Goal: Find specific page/section: Find specific page/section

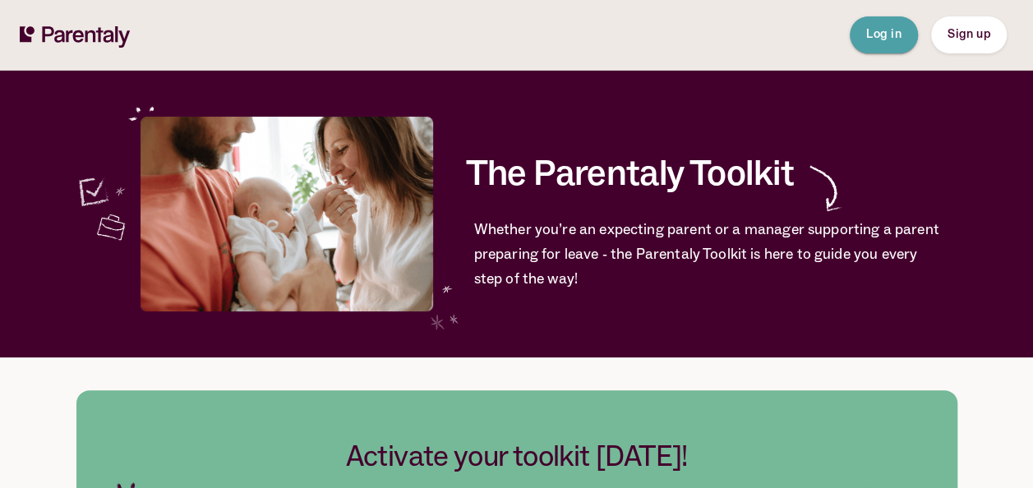
click at [881, 34] on span "Log in" at bounding box center [883, 34] width 35 height 11
